Goal: Task Accomplishment & Management: Complete application form

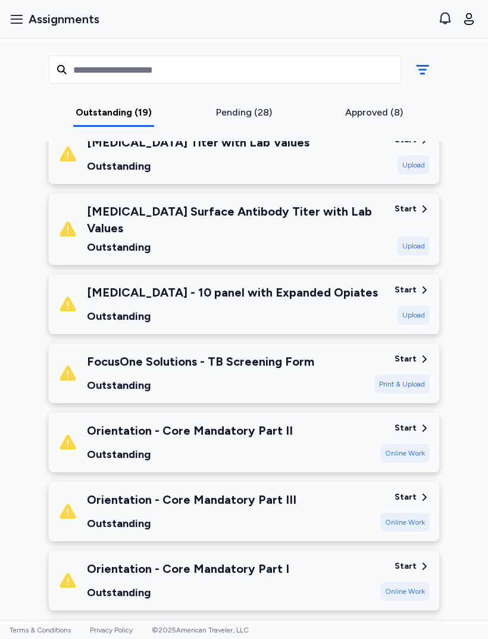
scroll to position [805, 0]
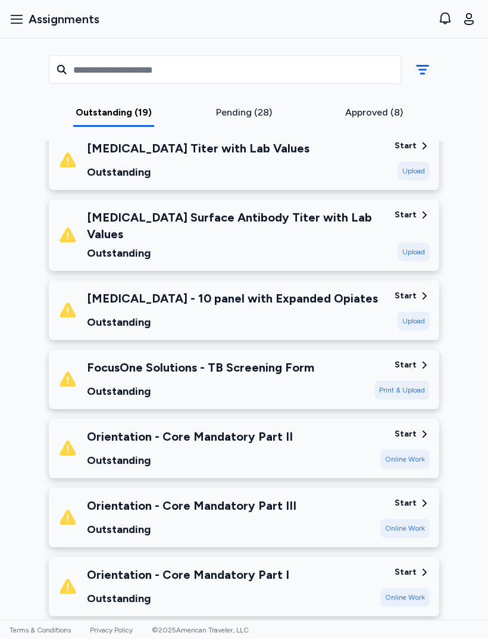
click at [326, 293] on div "[MEDICAL_DATA] - 10 panel with Expanded Opiates" at bounding box center [232, 298] width 291 height 17
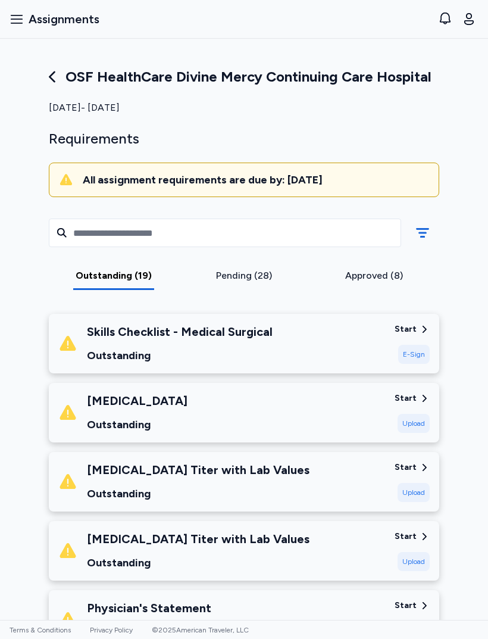
scroll to position [0, 0]
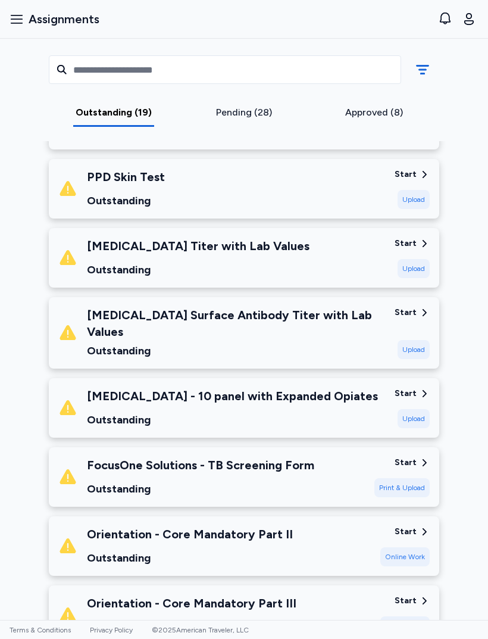
scroll to position [713, 0]
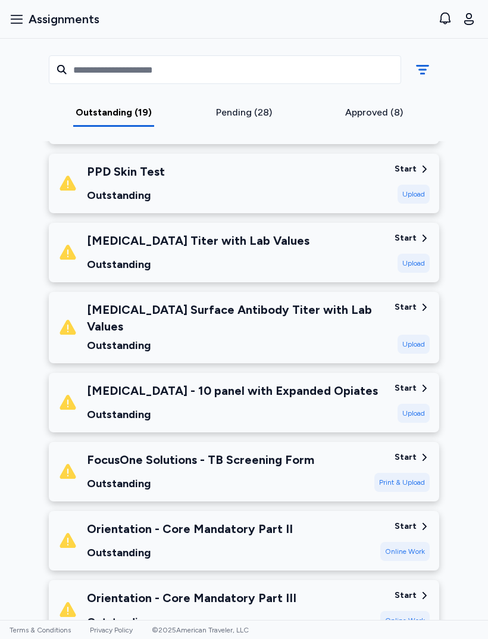
click at [413, 404] on div "Upload" at bounding box center [414, 413] width 32 height 19
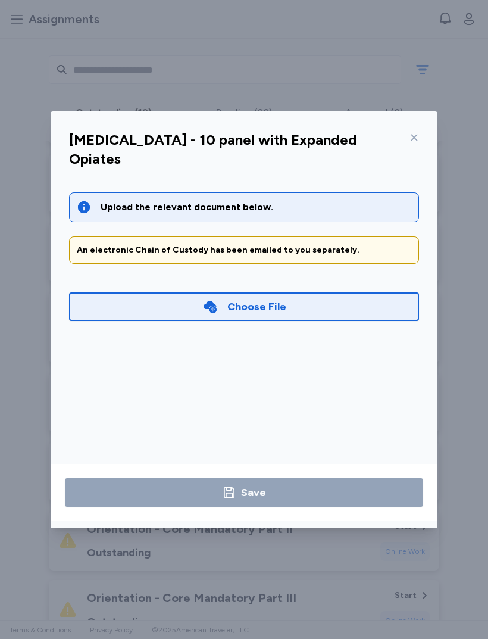
click at [254, 298] on div "Choose File" at bounding box center [257, 306] width 59 height 17
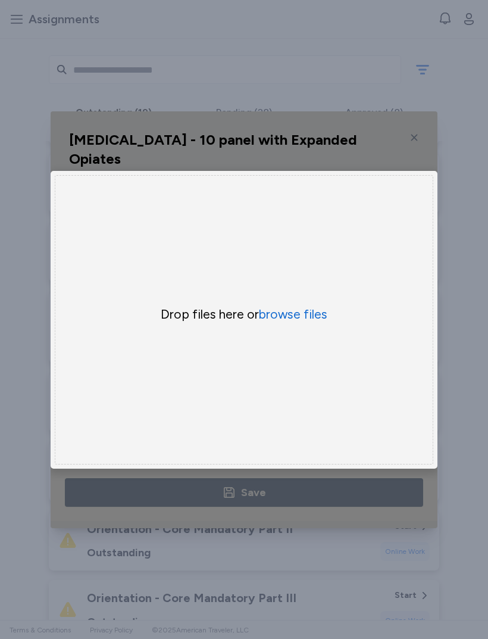
click at [297, 309] on button "browse files" at bounding box center [293, 314] width 69 height 17
click at [301, 315] on button "browse files" at bounding box center [293, 314] width 69 height 17
click at [309, 309] on button "browse files" at bounding box center [293, 314] width 69 height 17
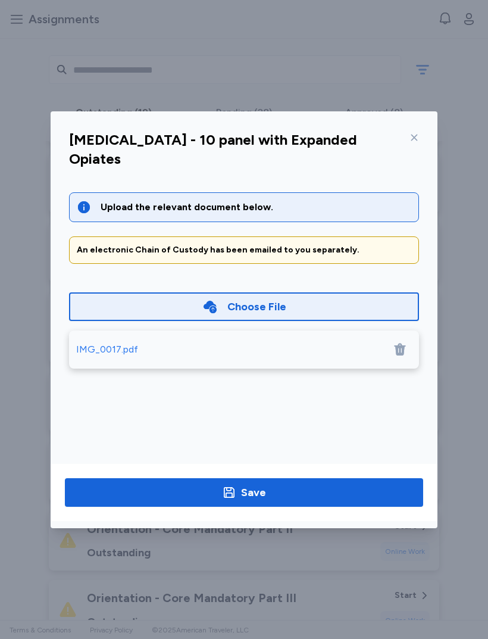
click at [304, 494] on span "Save" at bounding box center [244, 492] width 340 height 17
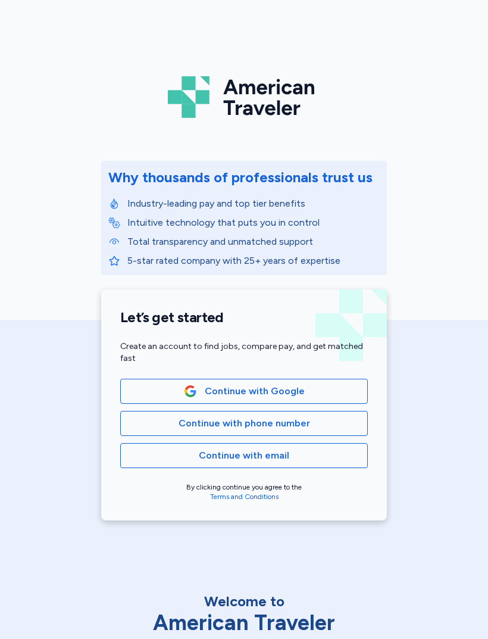
click at [292, 424] on span "Continue with phone number" at bounding box center [245, 423] width 132 height 14
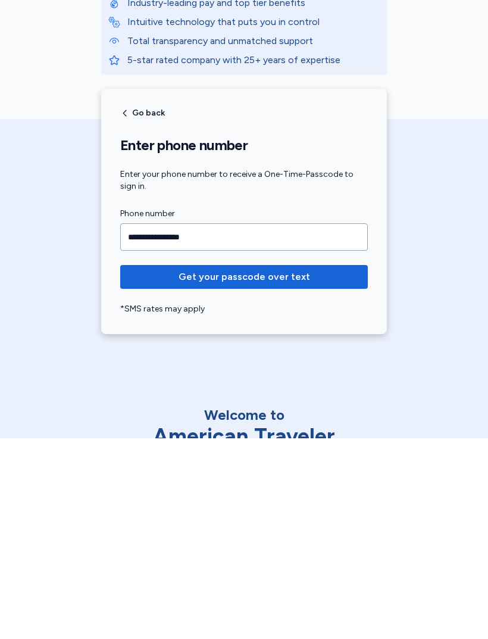
type input "**********"
click at [322, 471] on span "Get your passcode over text" at bounding box center [244, 478] width 229 height 14
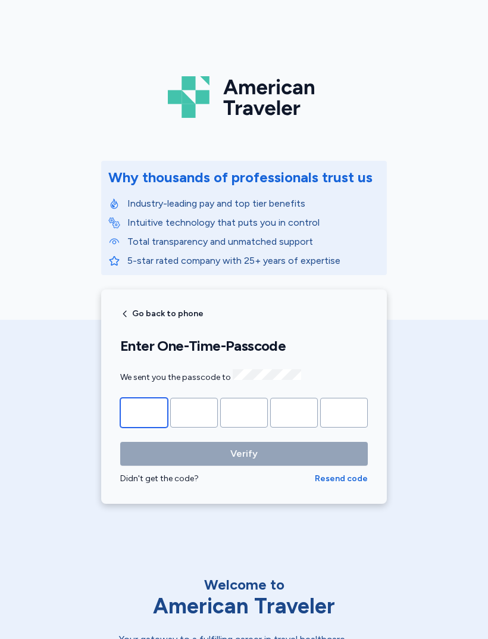
click at [157, 425] on input "Please enter OTP character 1" at bounding box center [144, 413] width 48 height 30
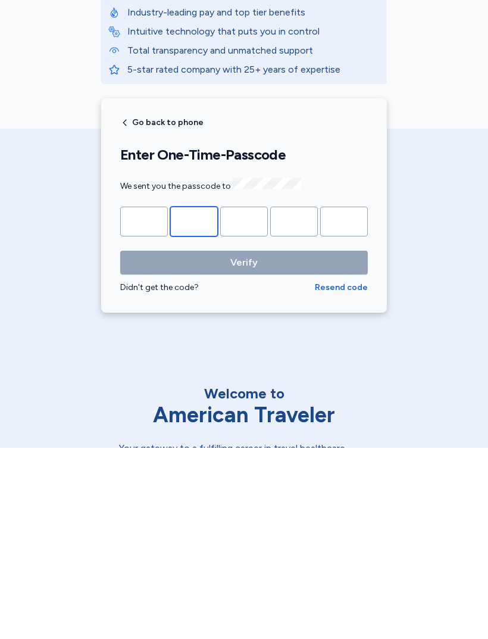
type input "*"
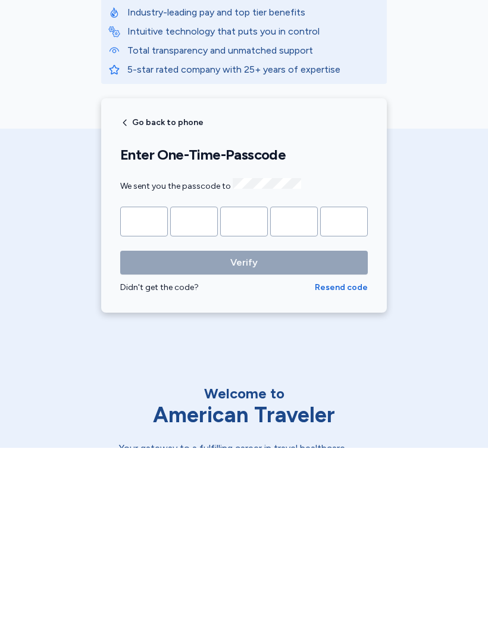
click at [244, 442] on button "Verify" at bounding box center [244, 454] width 248 height 24
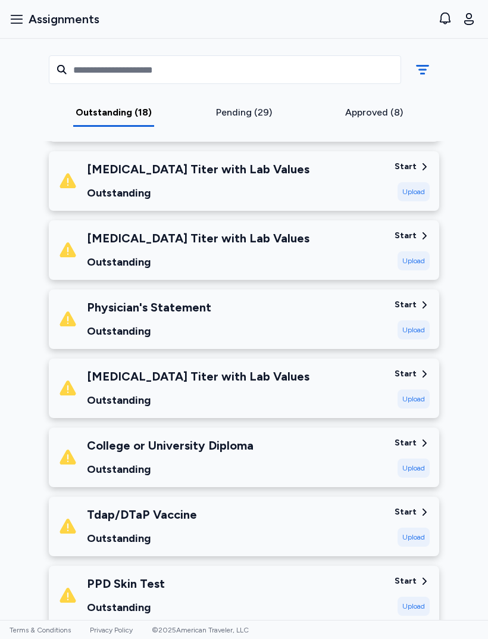
scroll to position [300, 0]
